Goal: Information Seeking & Learning: Learn about a topic

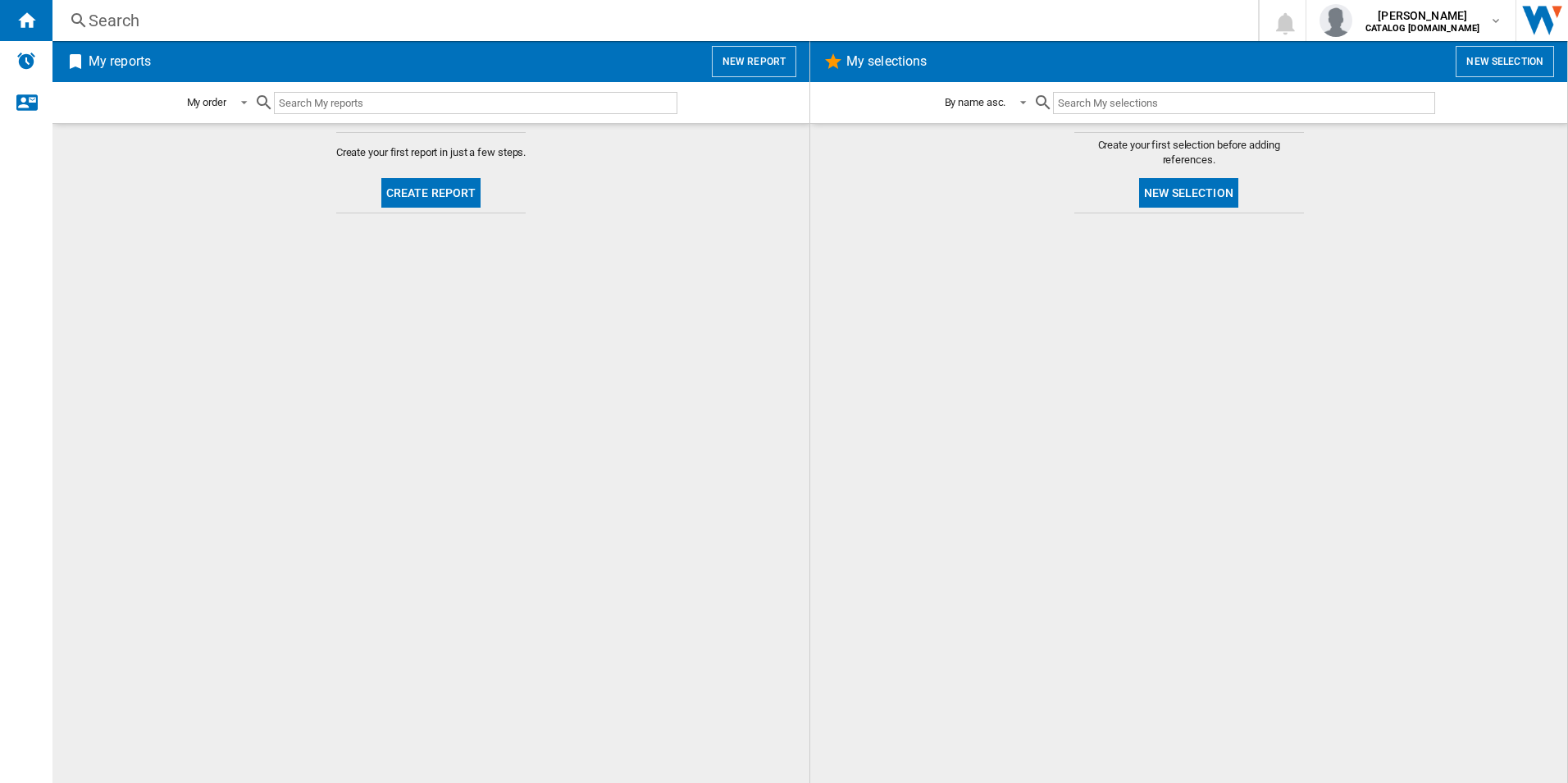
drag, startPoint x: 524, startPoint y: 497, endPoint x: 312, endPoint y: 402, distance: 232.3
click at [524, 497] on md-content "Create your first report in just a few steps. Create report" at bounding box center [431, 452] width 757 height 659
click at [197, 28] on div "Search" at bounding box center [652, 20] width 1127 height 23
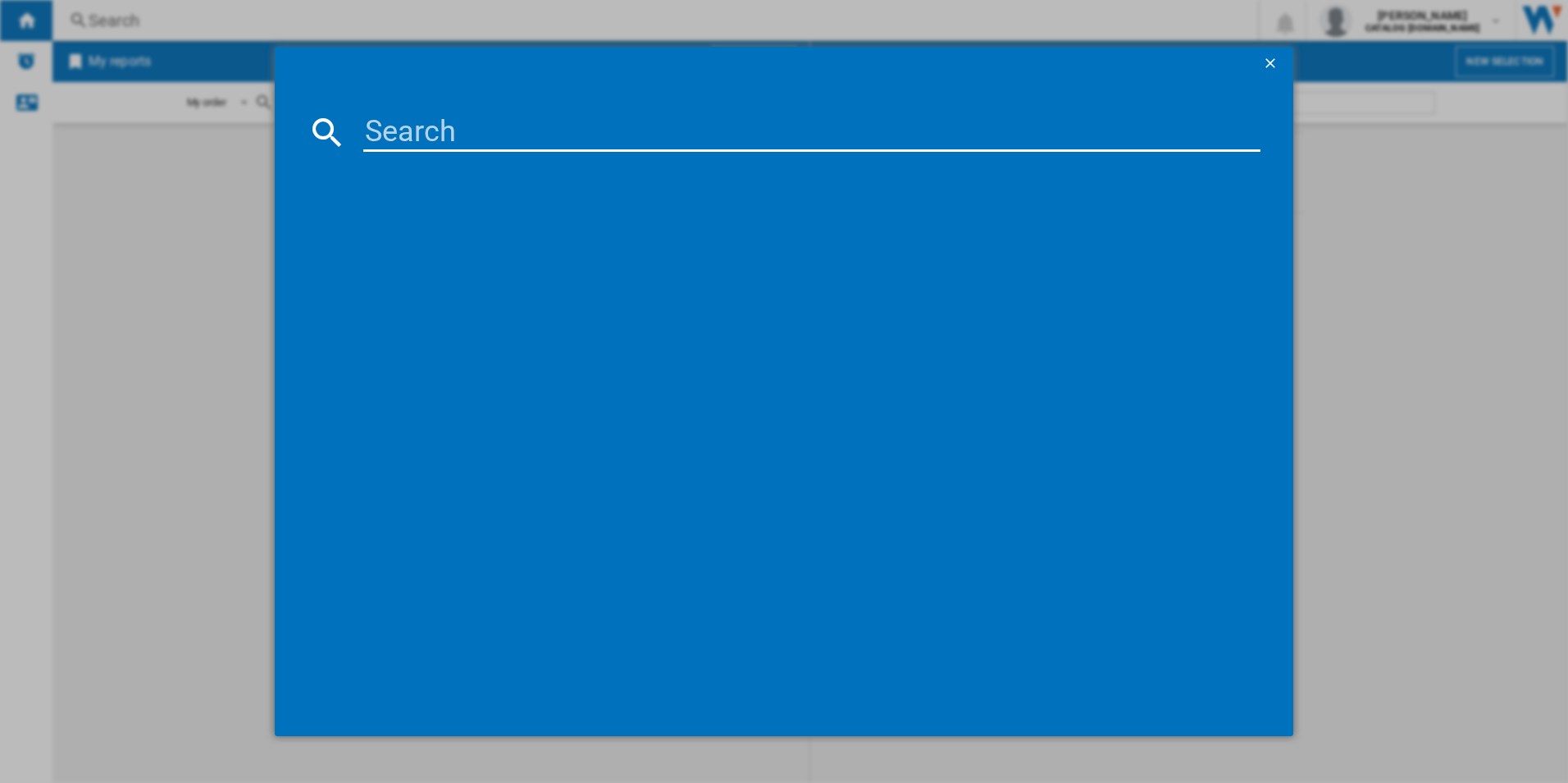
click at [406, 145] on input at bounding box center [813, 132] width 898 height 39
paste input "BES355010M"
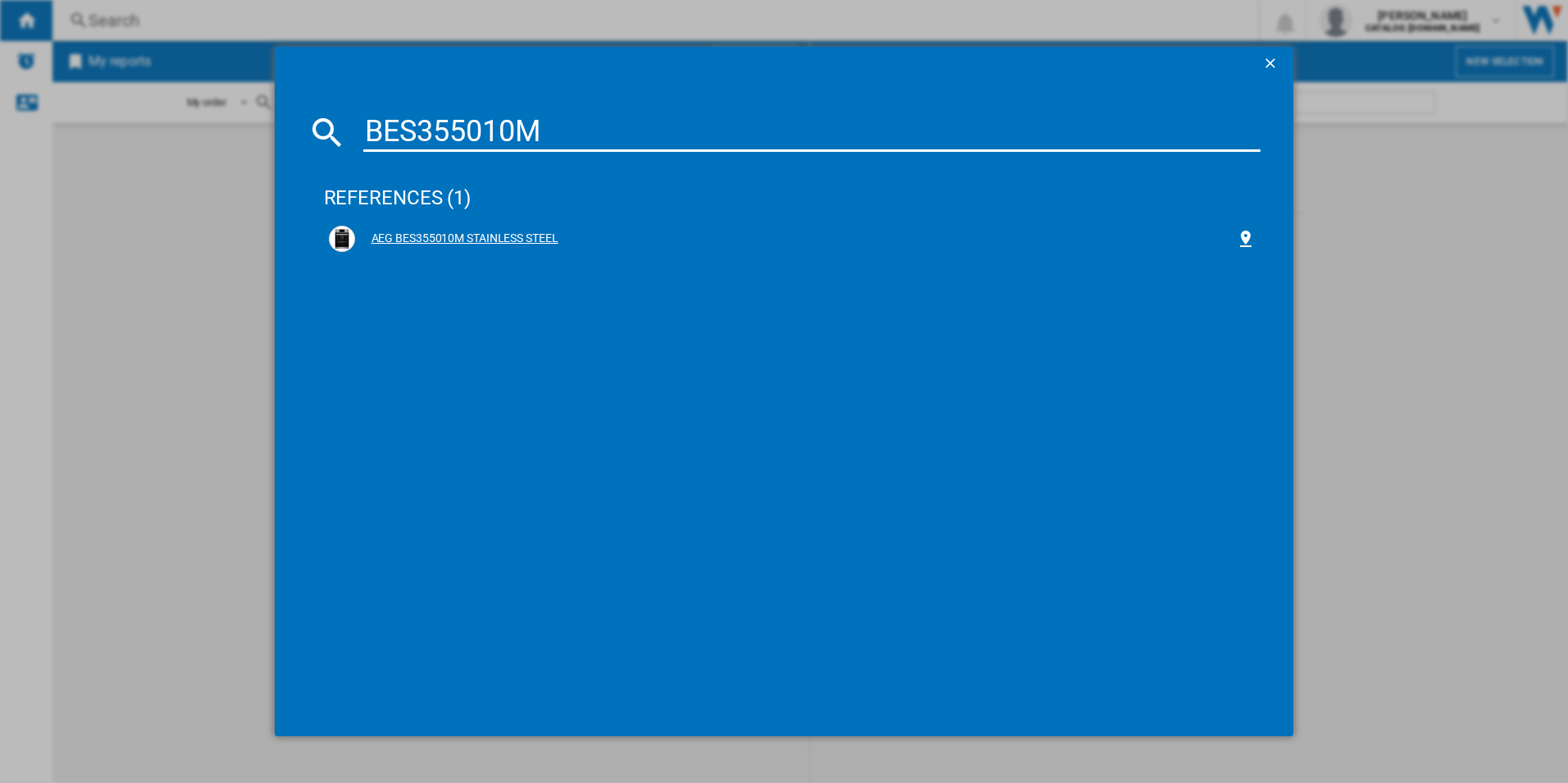
type input "BES355010M"
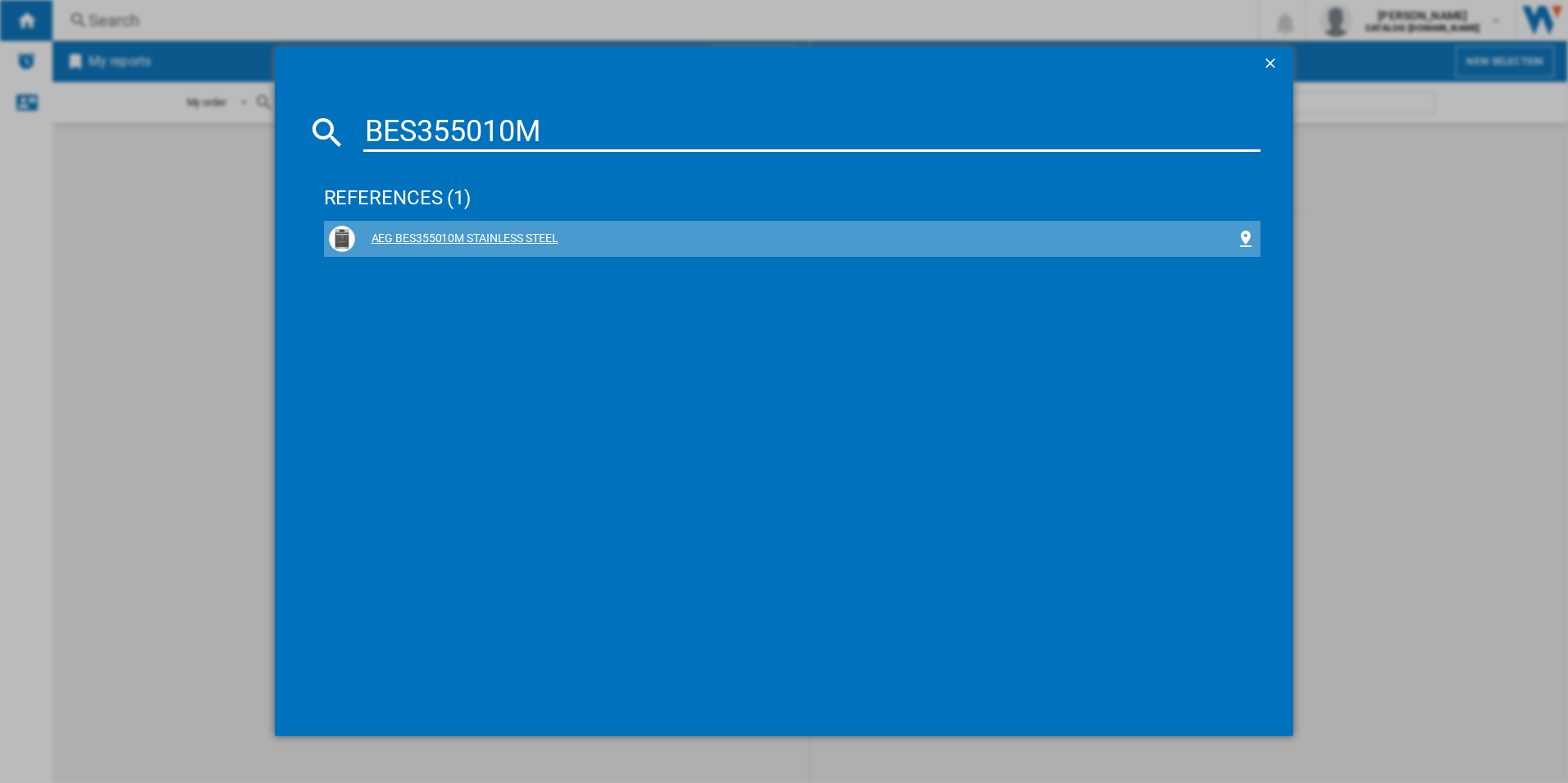
click at [464, 238] on div "AEG BES355010M STAINLESS STEEL" at bounding box center [796, 239] width 882 height 16
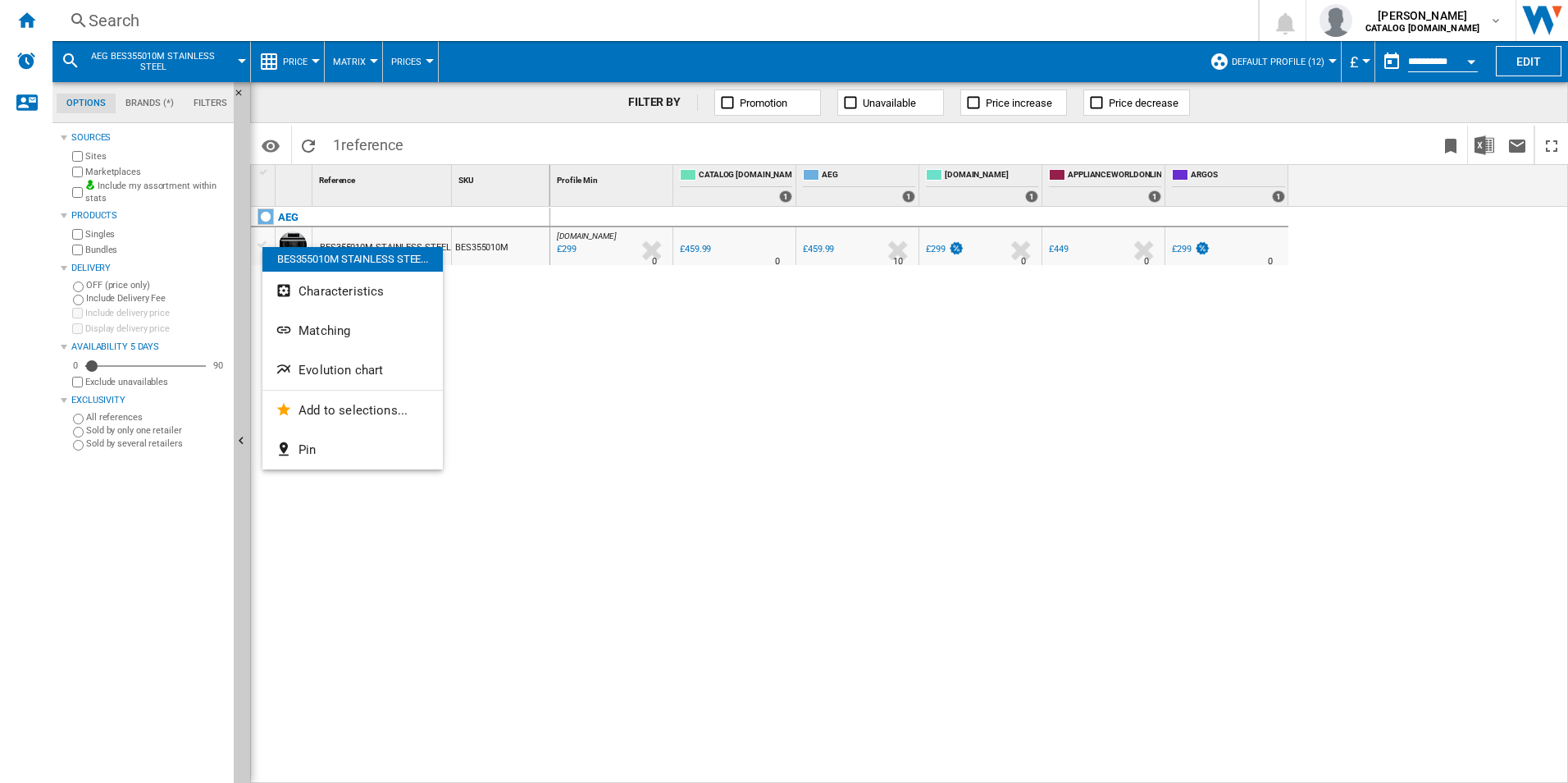
click at [340, 366] on span "Evolution chart" at bounding box center [340, 370] width 85 height 15
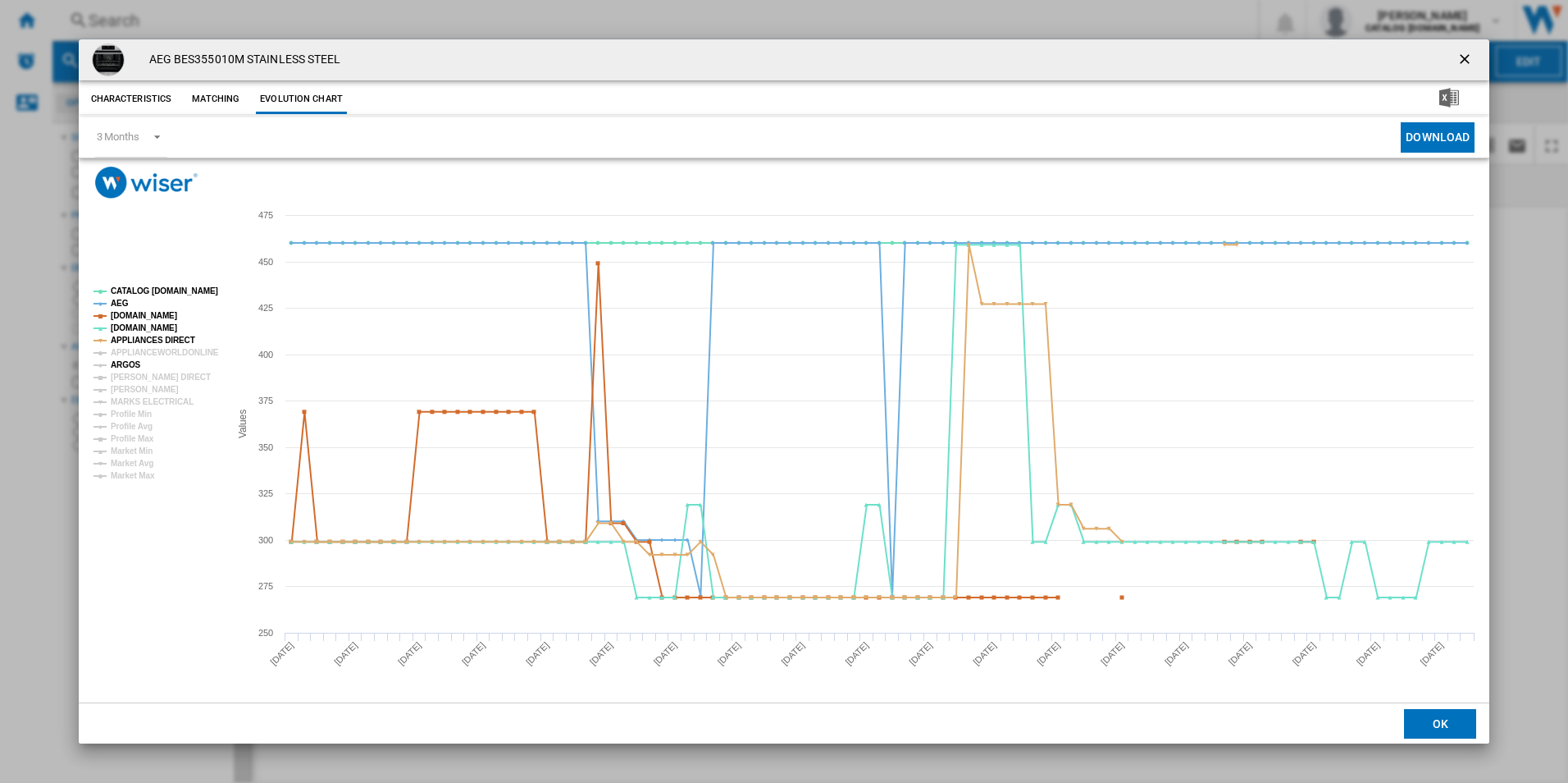
click at [133, 361] on tspan "ARGOS" at bounding box center [125, 365] width 30 height 9
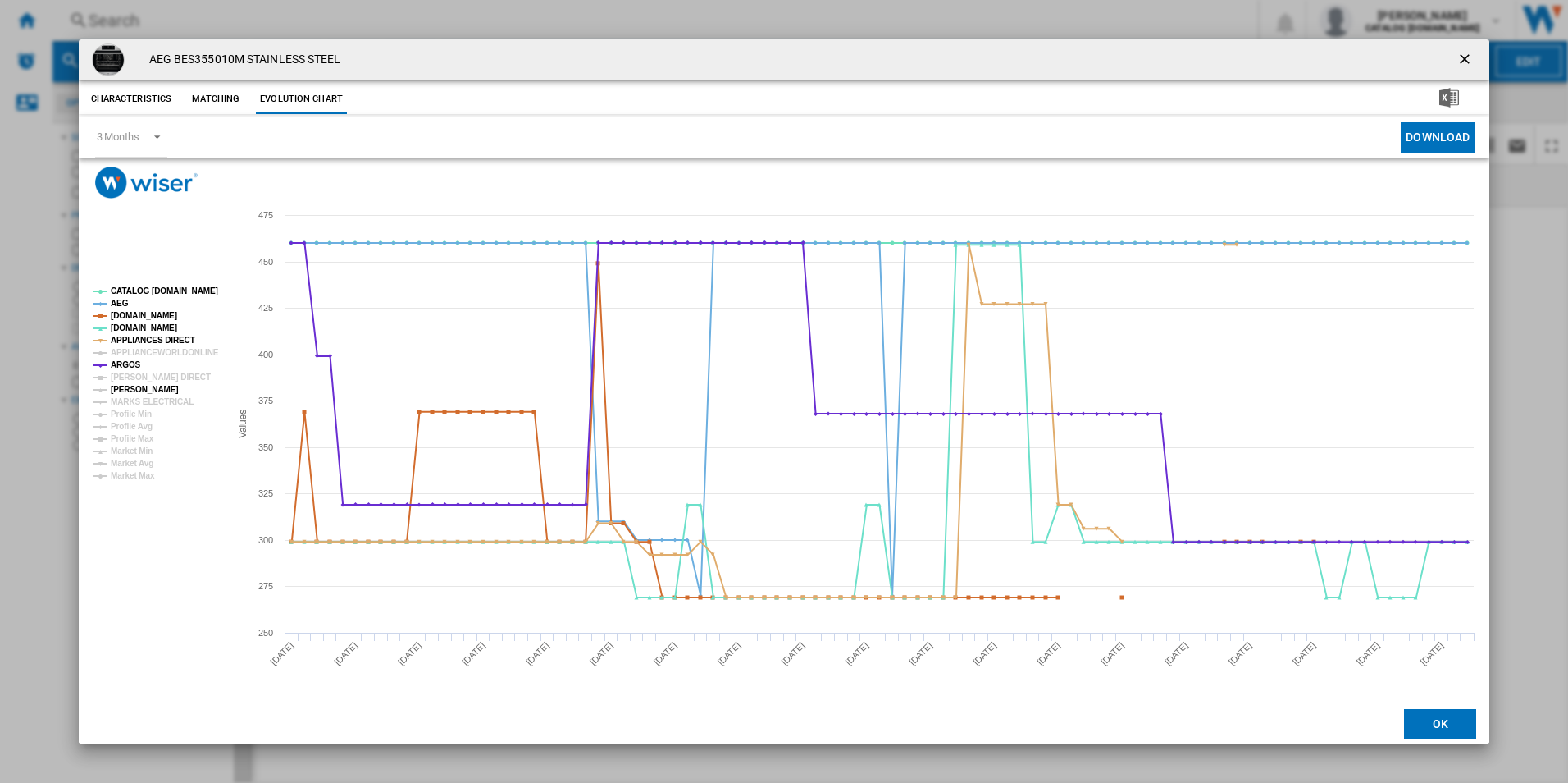
click at [144, 388] on tspan "JOHN LEWIS" at bounding box center [145, 389] width 68 height 9
click at [142, 398] on tspan "MARKS ELECTRICAL" at bounding box center [152, 402] width 83 height 9
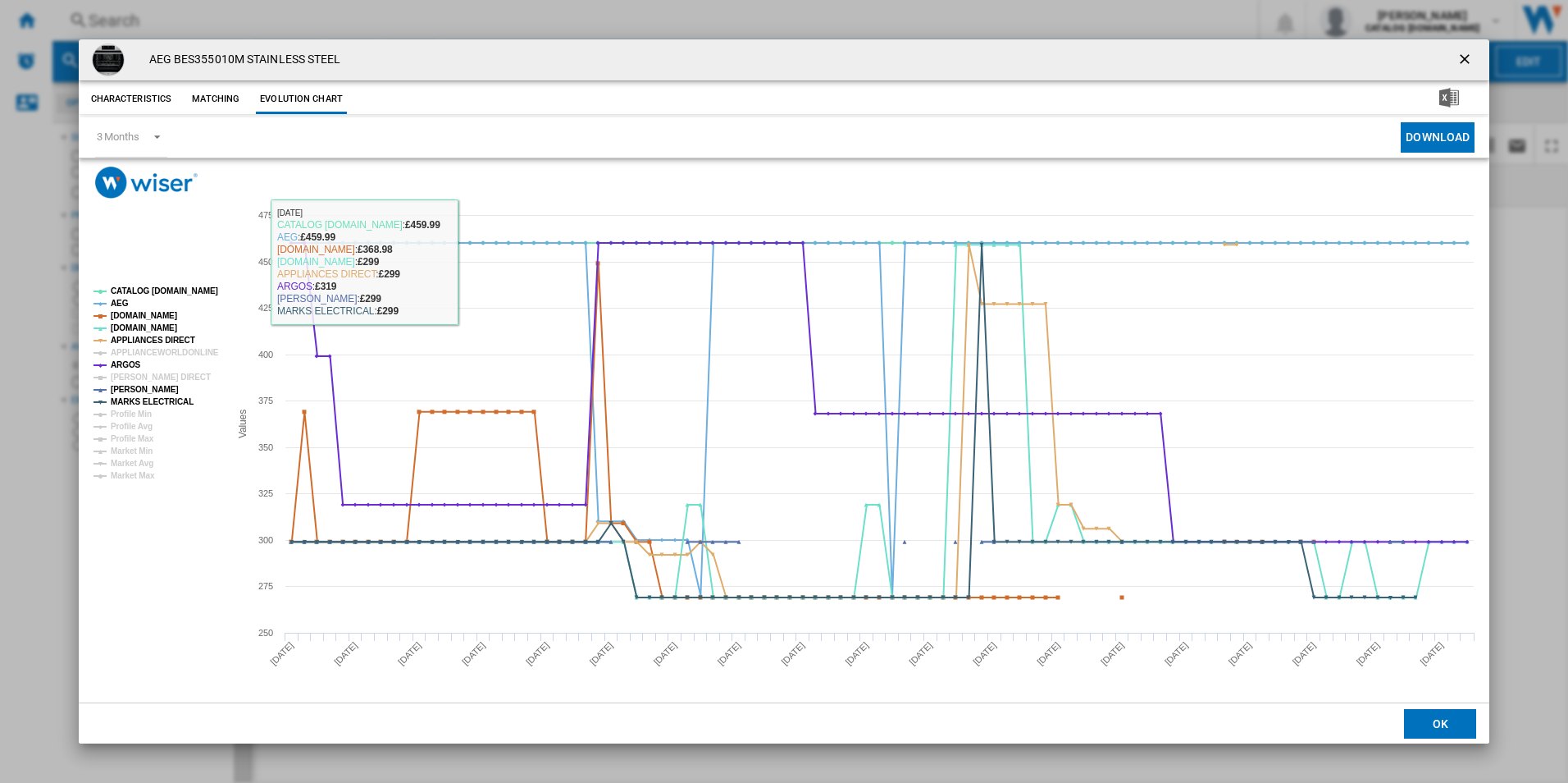
click at [206, 55] on h4 "AEG BES355010M STAINLESS STEEL" at bounding box center [241, 60] width 200 height 16
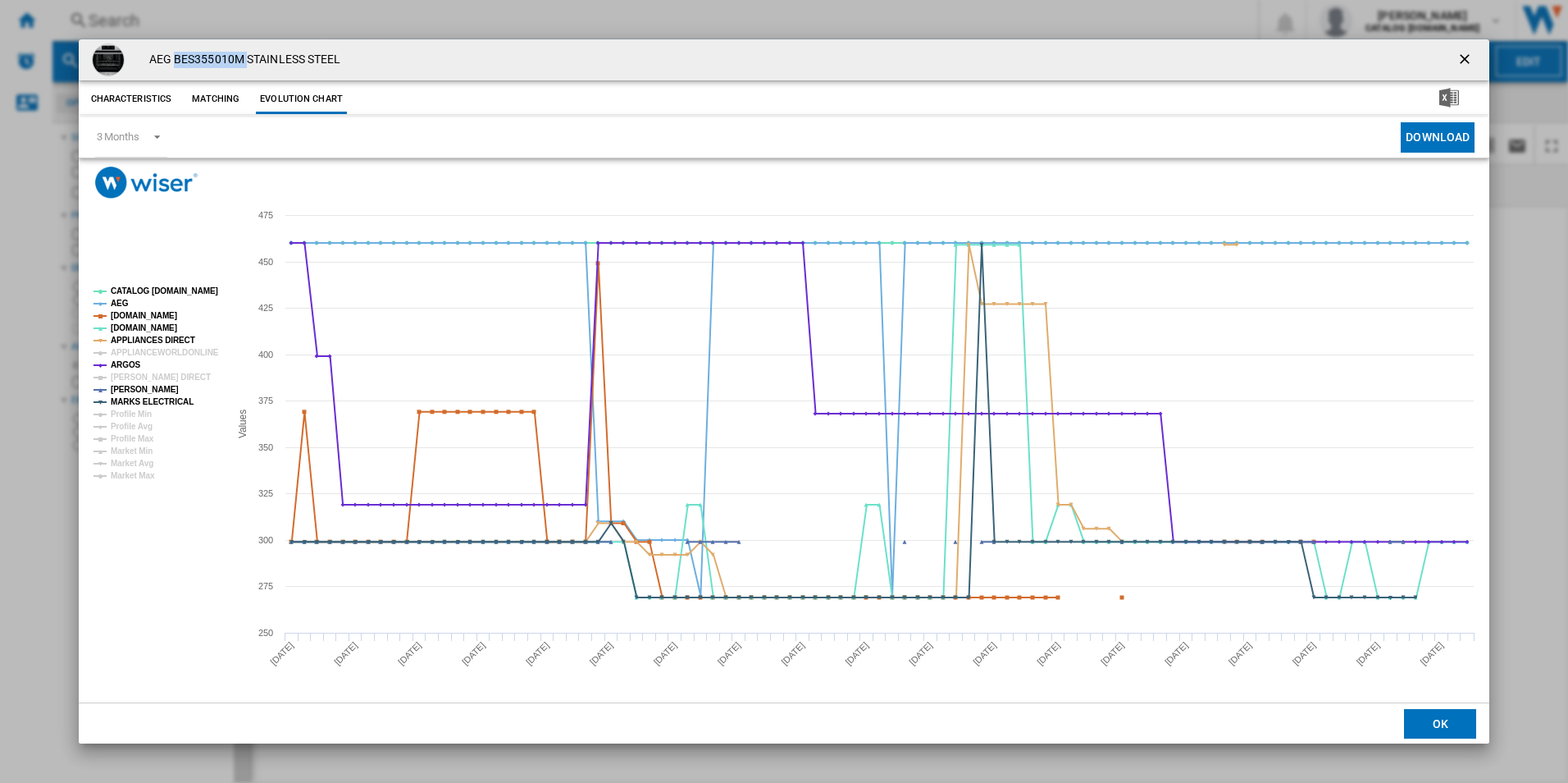
copy h4 "BES355010M"
